Goal: Task Accomplishment & Management: Complete application form

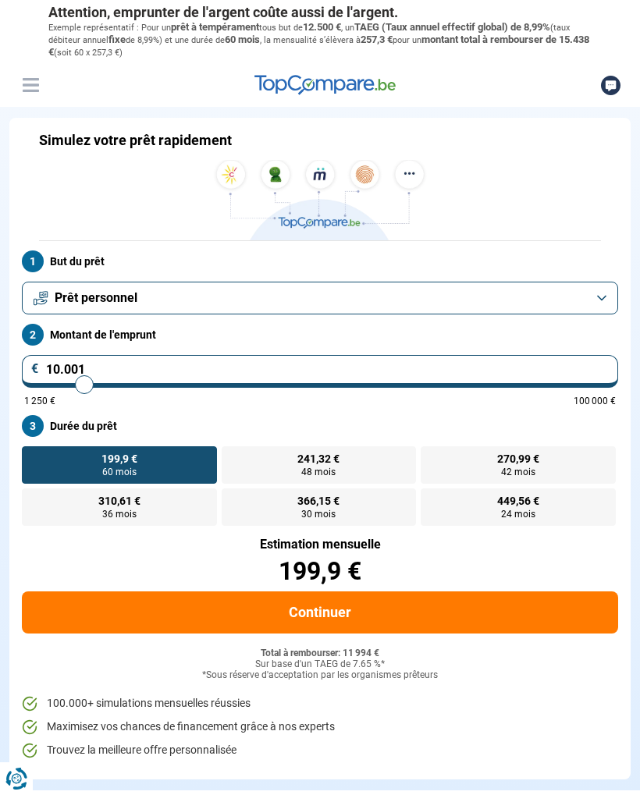
type input "9.750"
type input "9750"
type input "9.500"
type input "9500"
type input "9.250"
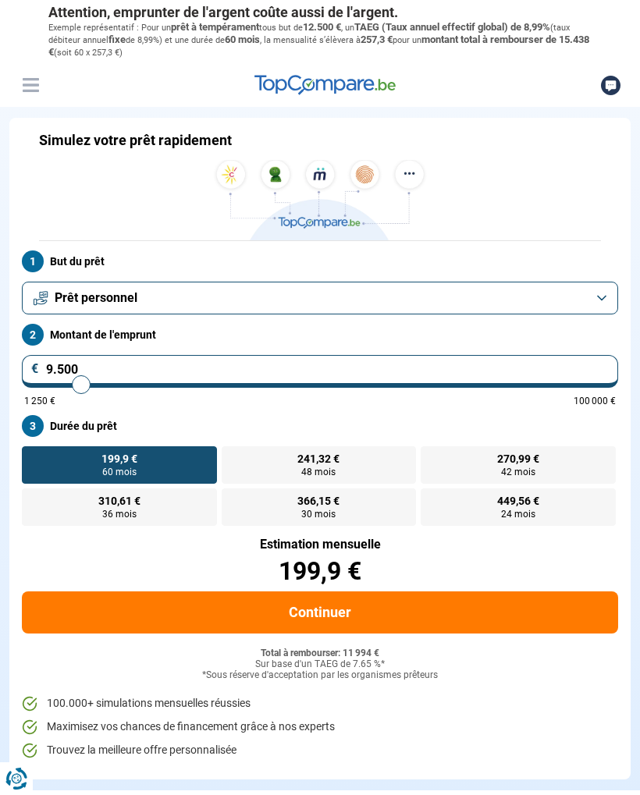
type input "9250"
type input "9.000"
type input "9000"
type input "8.750"
type input "8750"
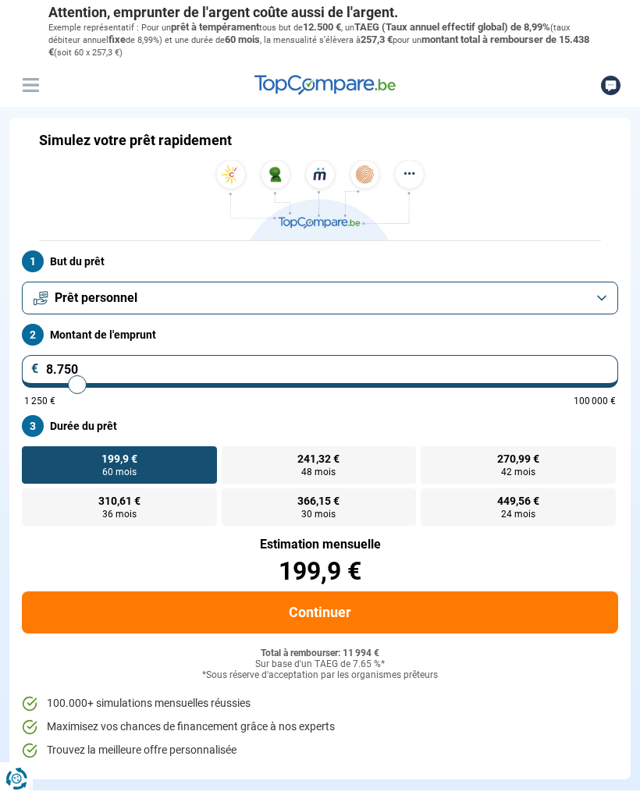
type input "8.500"
type input "8500"
type input "8.250"
type input "8250"
type input "8.000"
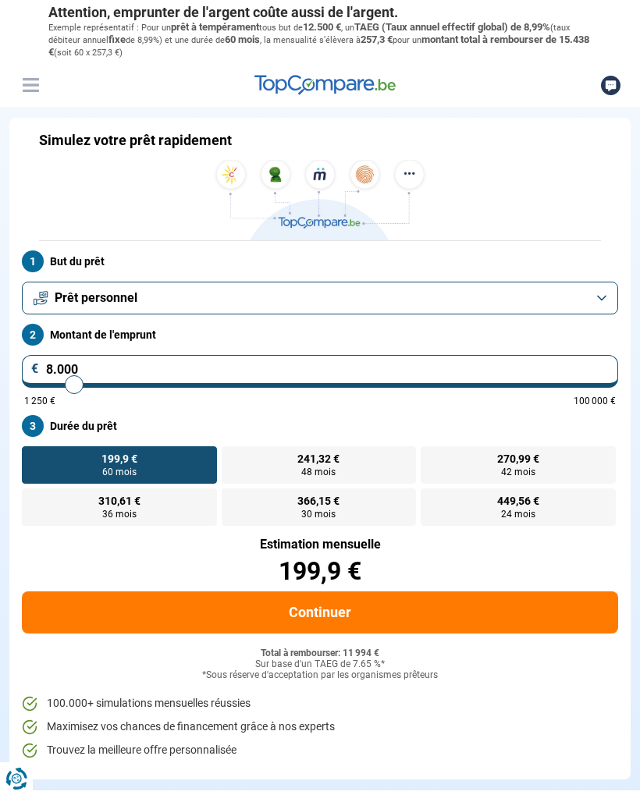
type input "8000"
type input "7.750"
type input "7750"
type input "7.500"
type input "7500"
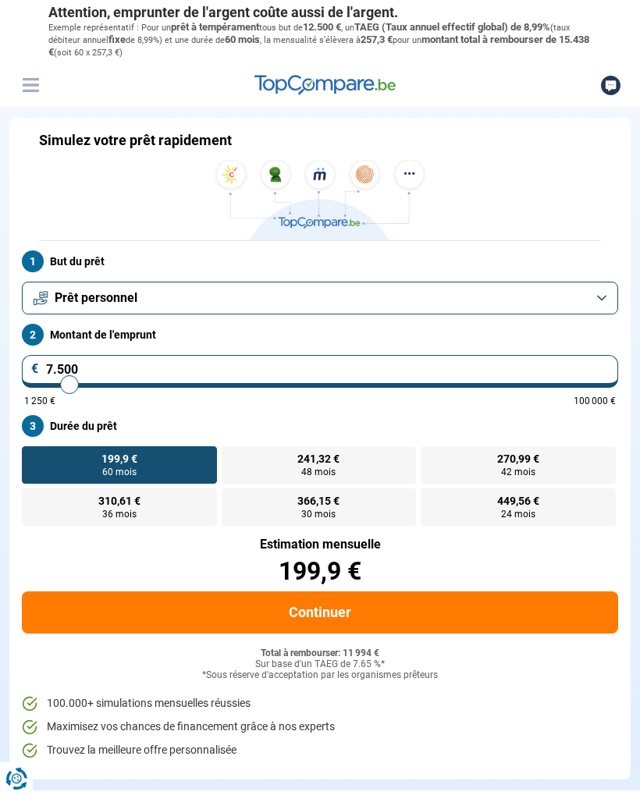
type input "7.250"
type input "7250"
type input "7.000"
type input "7000"
type input "6.750"
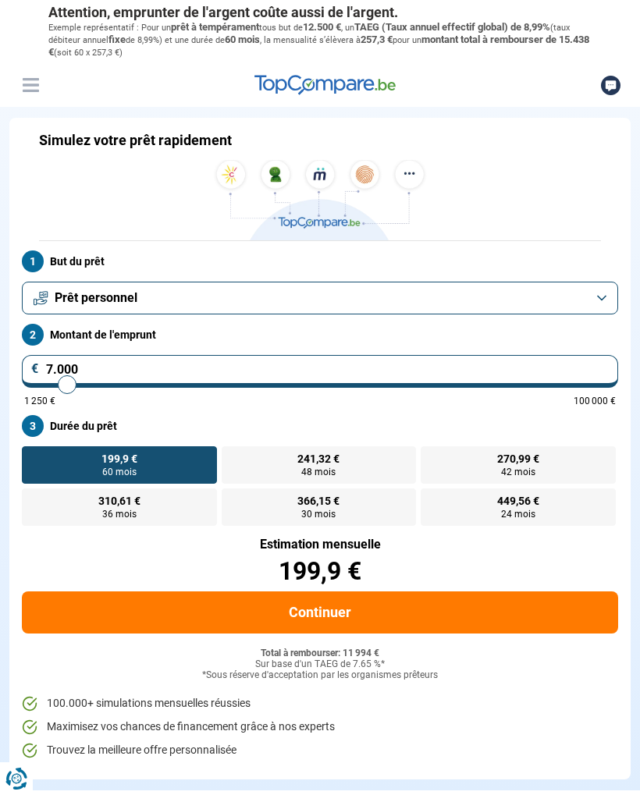
type input "6750"
type input "6.500"
type input "6500"
type input "6.250"
type input "6250"
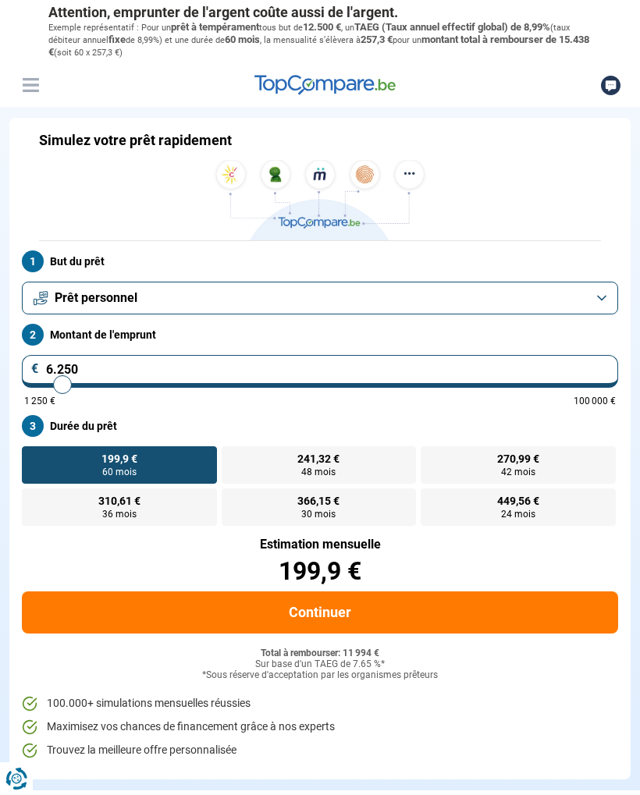
type input "6.000"
type input "6000"
type input "5.750"
type input "5750"
type input "5.500"
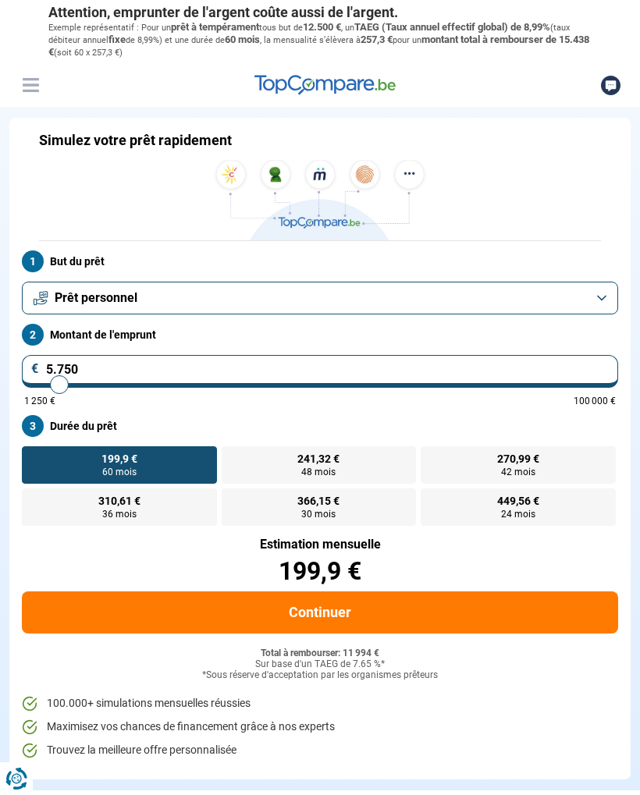
type input "5500"
type input "5.250"
type input "5250"
type input "5.000"
type input "5000"
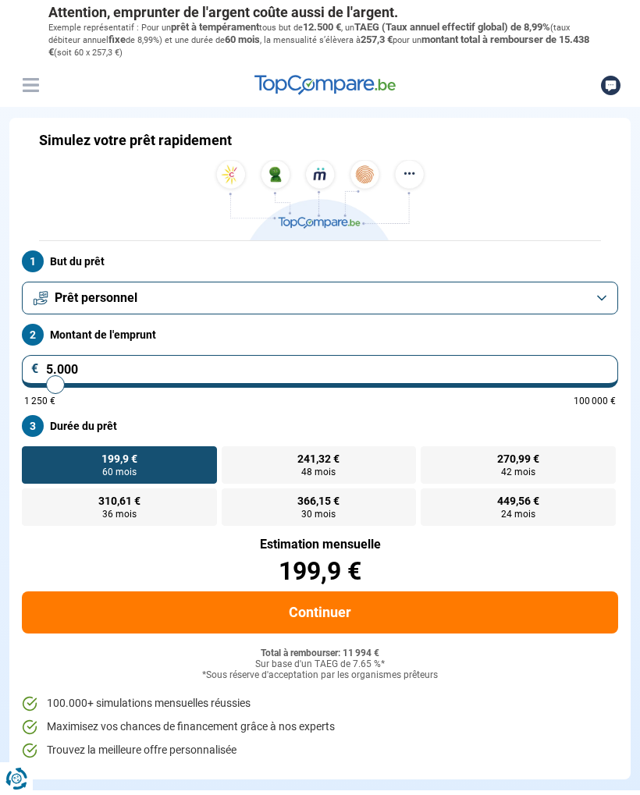
type input "4.750"
type input "4750"
type input "4.500"
type input "4500"
type input "4.250"
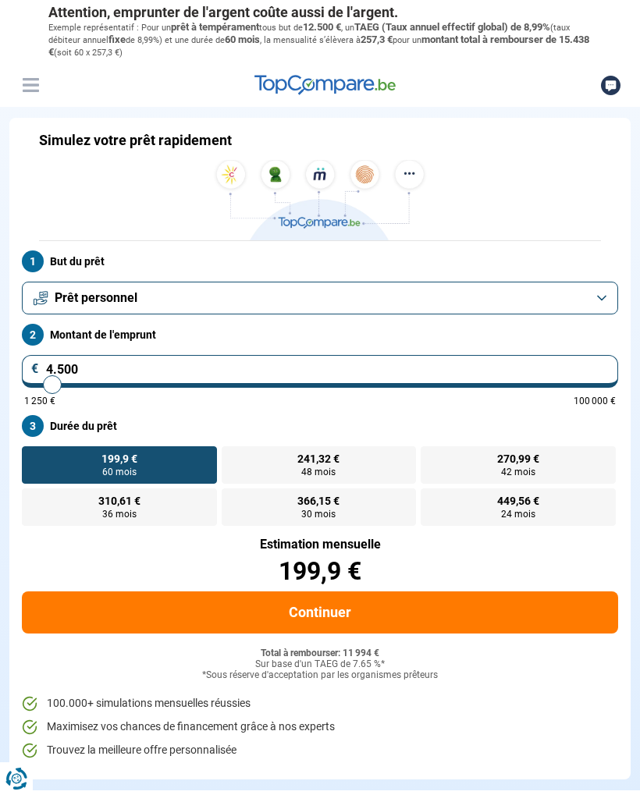
type input "4250"
type input "4.000"
type input "4000"
type input "3.750"
type input "3750"
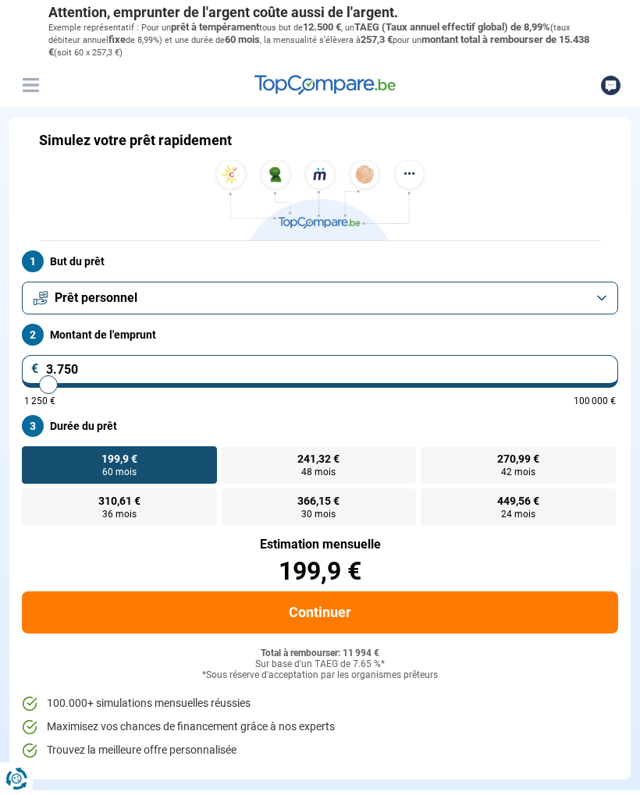
type input "3.500"
type input "3500"
type input "3.250"
type input "3250"
type input "3.000"
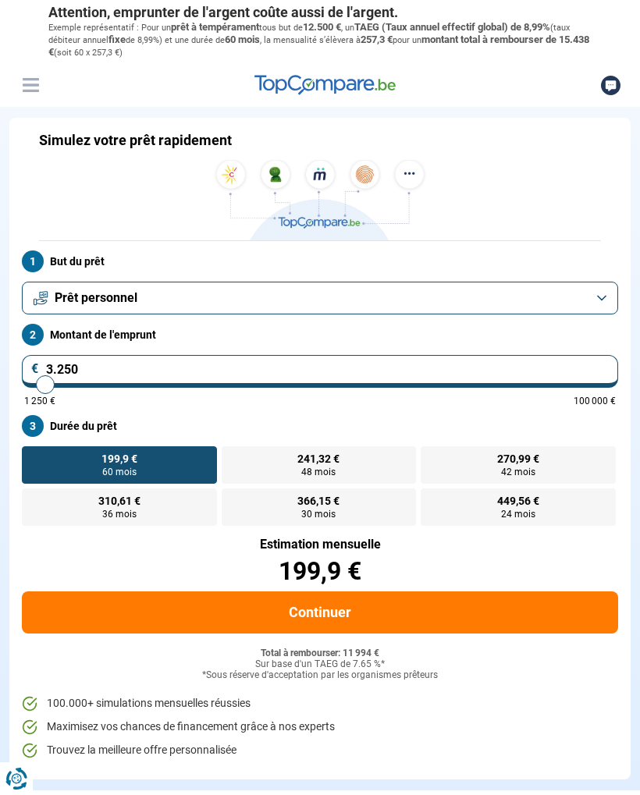
type input "3000"
type input "2.750"
type input "2750"
type input "3.000"
type input "3000"
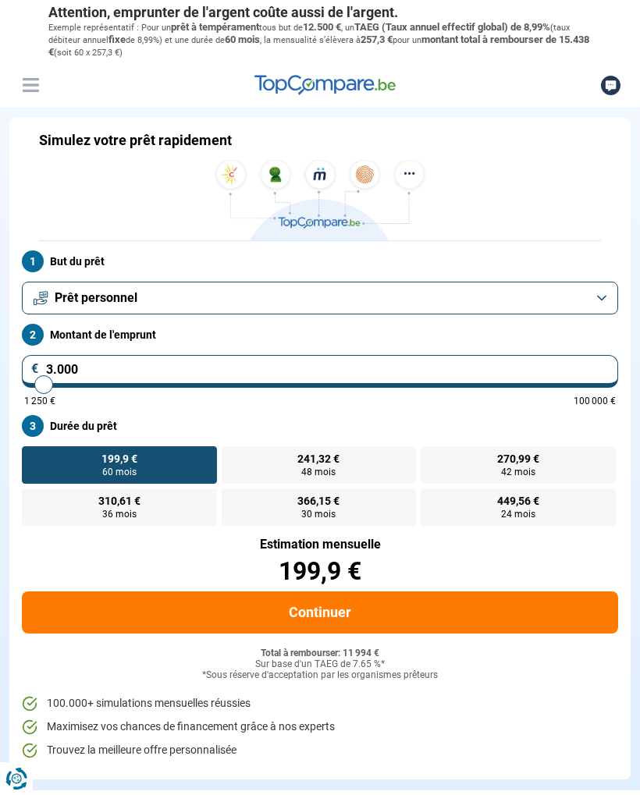
type input "3.250"
type input "3250"
type input "3.500"
type input "3500"
type input "3.750"
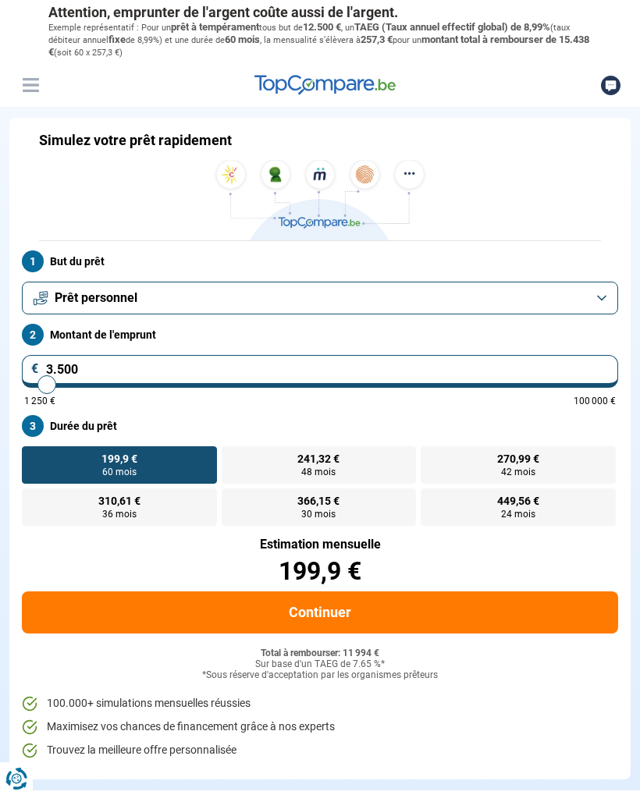
type input "3750"
type input "4.000"
type input "4000"
radio input "true"
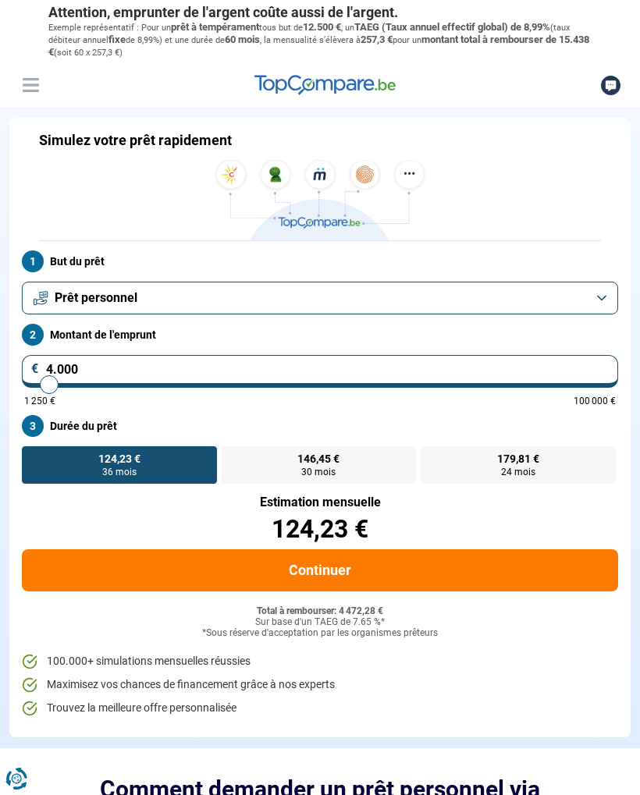
click at [550, 460] on label "179,81 € 24 mois" at bounding box center [518, 464] width 195 height 37
click at [431, 457] on input "179,81 € 24 mois" at bounding box center [426, 451] width 10 height 10
radio input "true"
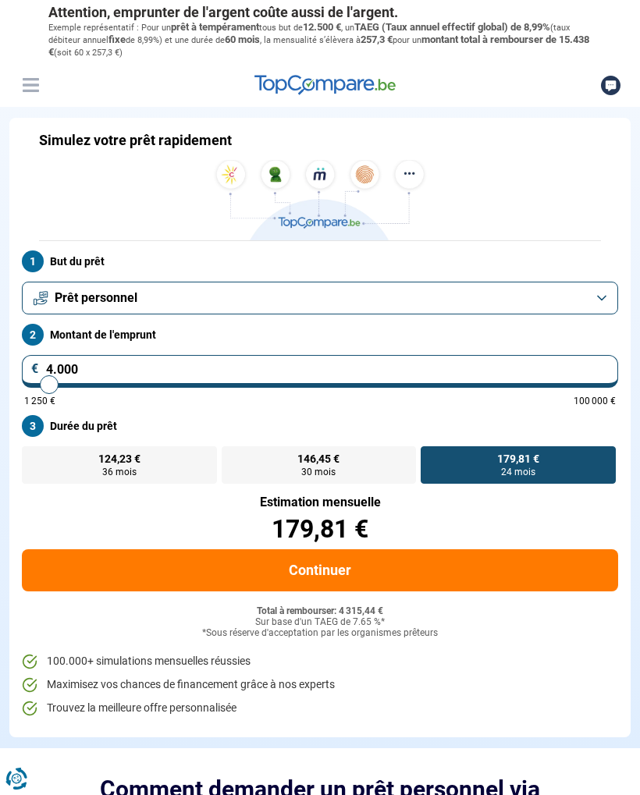
click at [332, 564] on button "Continuer" at bounding box center [320, 570] width 596 height 42
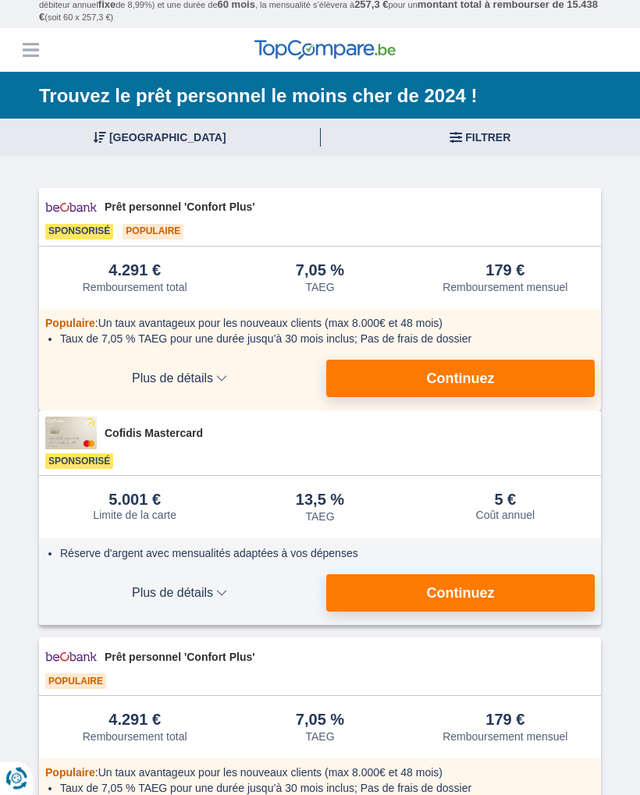
scroll to position [30, 0]
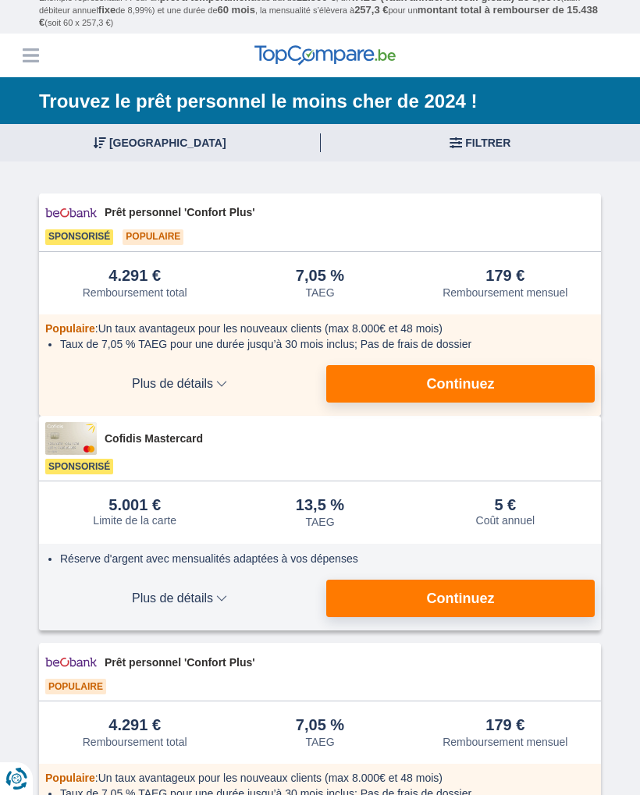
click at [496, 381] on button "Continuez" at bounding box center [460, 383] width 268 height 37
